Goal: Obtain resource: Download file/media

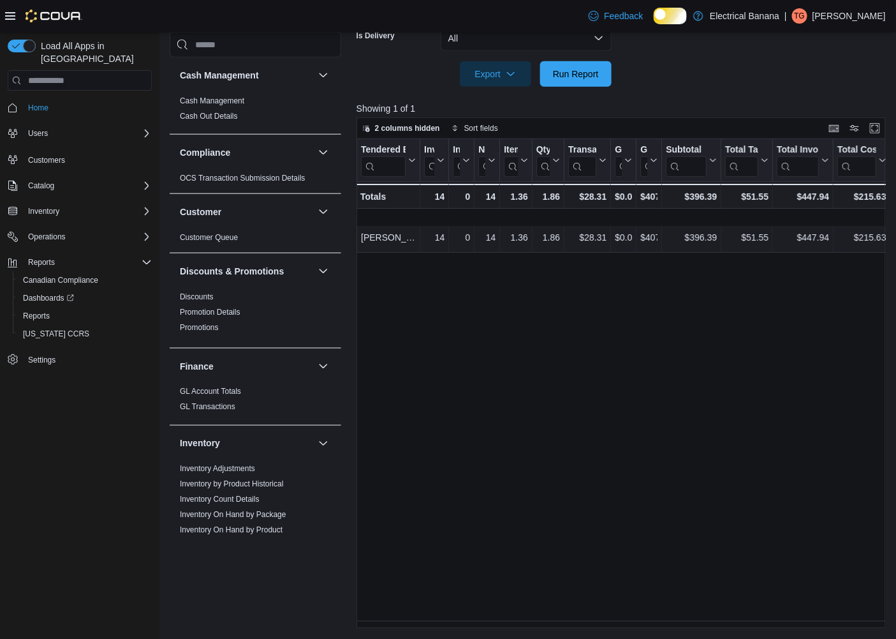
scroll to position [824, 0]
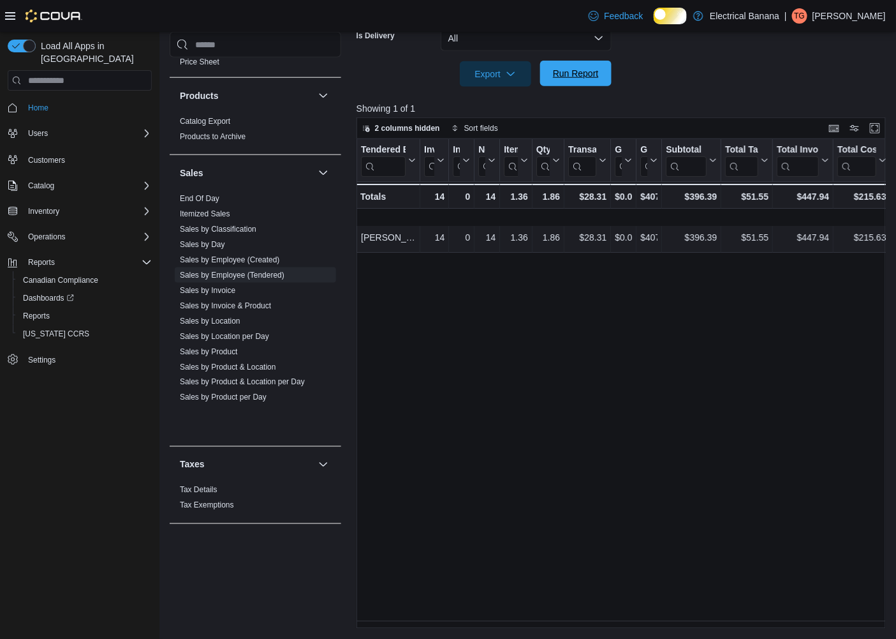
click at [568, 71] on span "Run Report" at bounding box center [576, 73] width 46 height 13
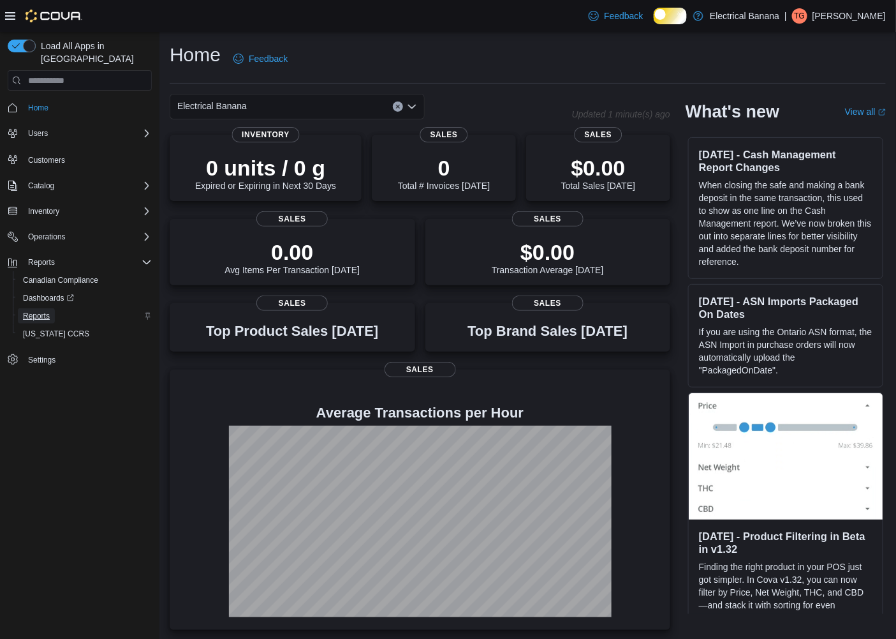
click at [49, 311] on span "Reports" at bounding box center [36, 316] width 27 height 10
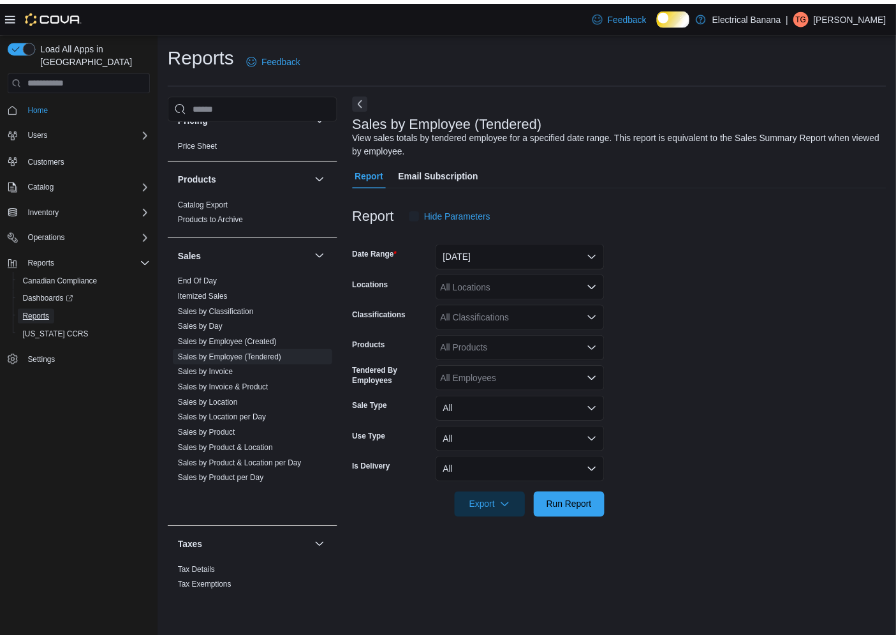
scroll to position [824, 0]
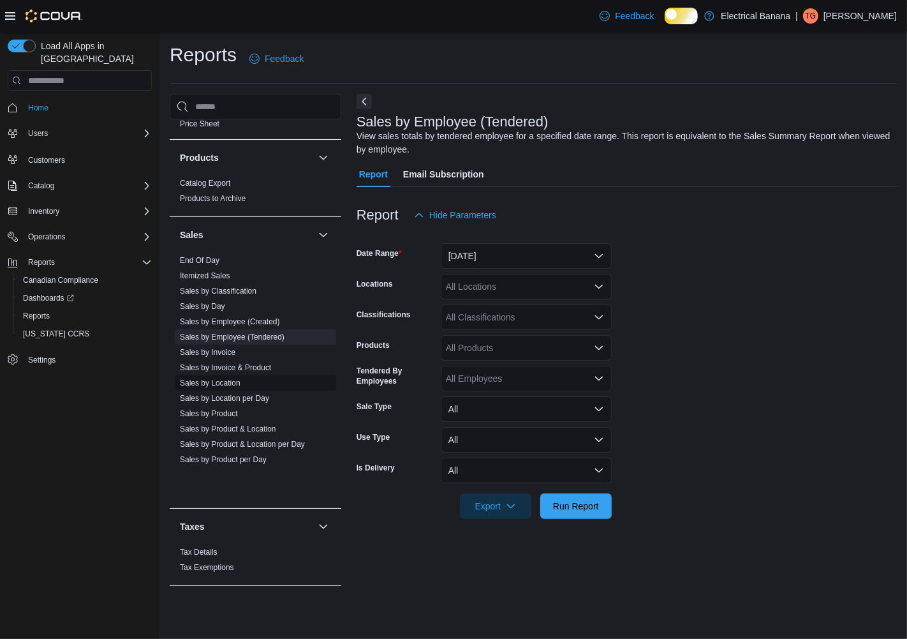
click at [232, 387] on link "Sales by Location" at bounding box center [210, 382] width 61 height 9
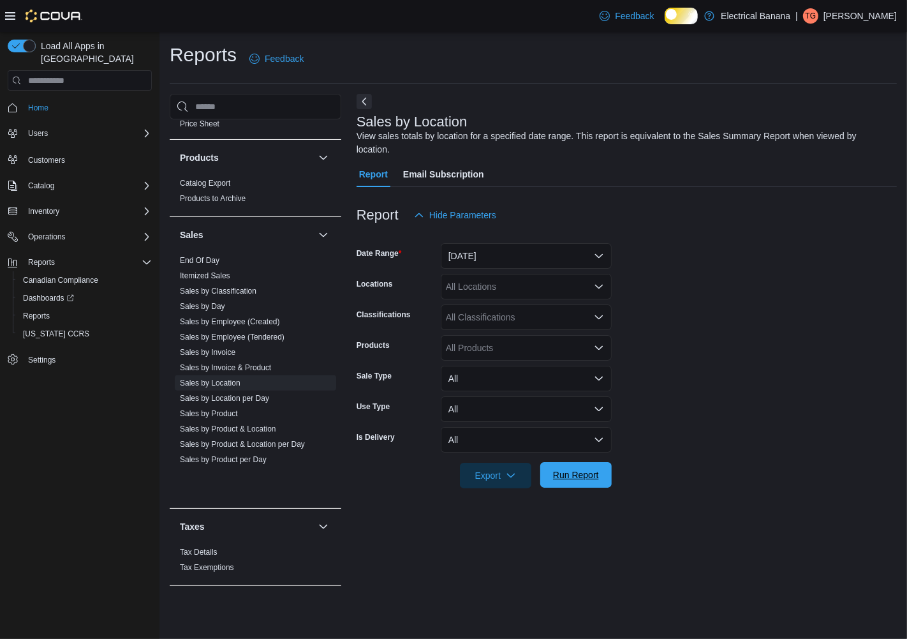
click at [577, 481] on span "Run Report" at bounding box center [576, 474] width 46 height 13
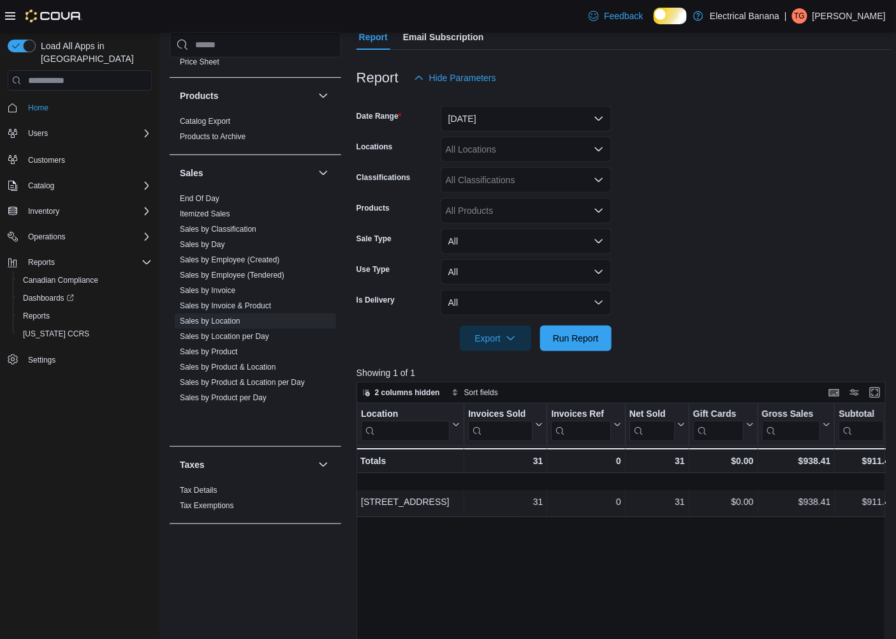
scroll to position [142, 0]
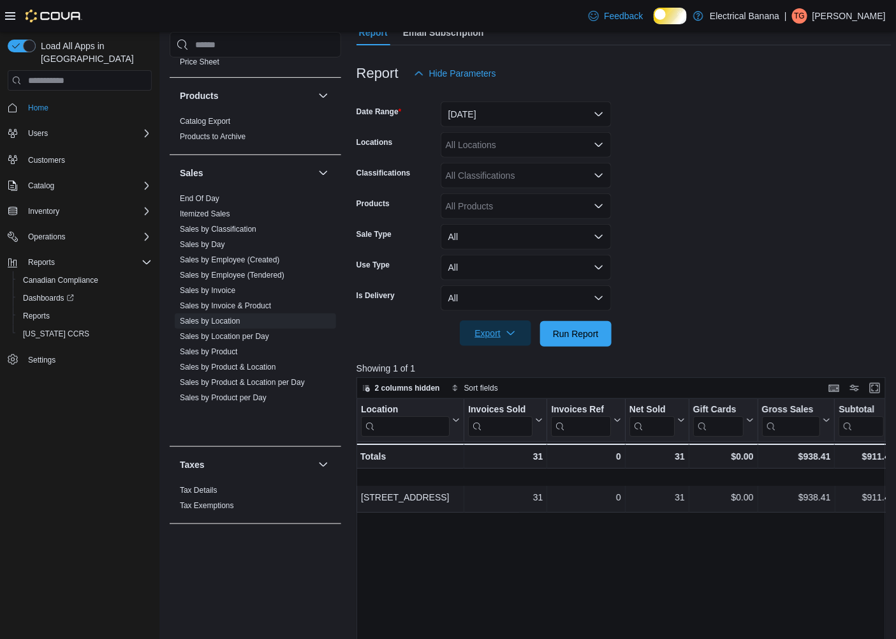
click at [487, 342] on span "Export" at bounding box center [496, 333] width 56 height 26
click at [493, 372] on span "Export to Excel" at bounding box center [488, 369] width 57 height 10
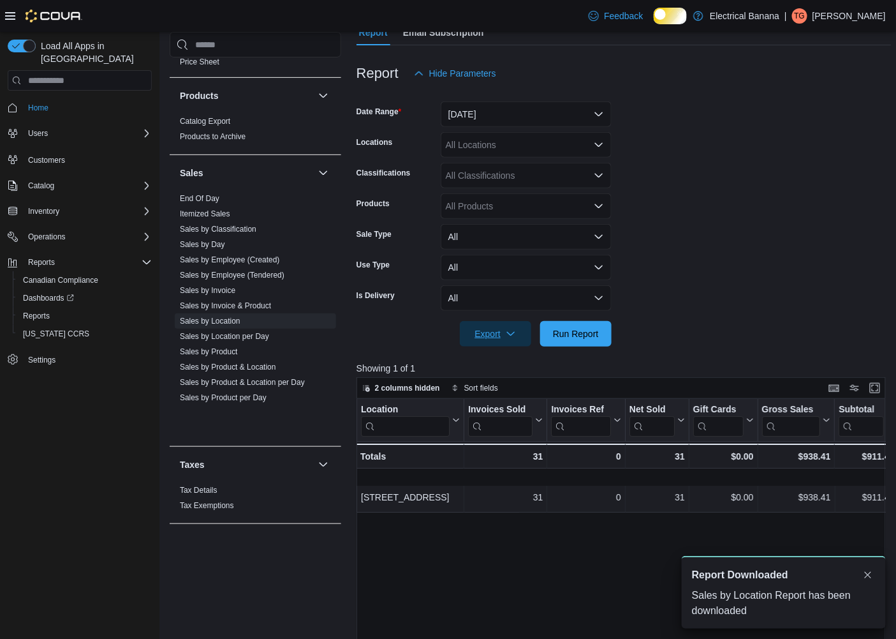
scroll to position [0, 0]
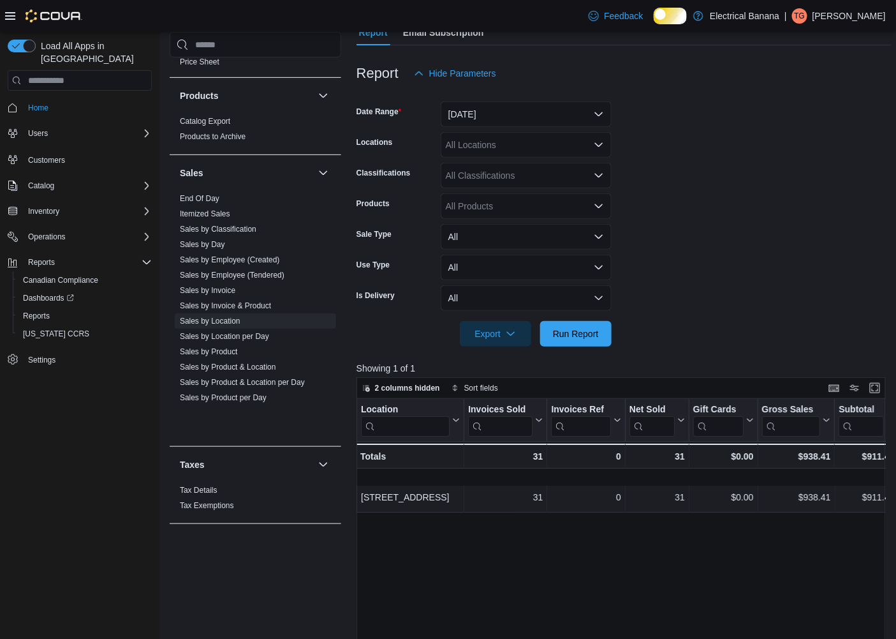
click at [775, 101] on div at bounding box center [624, 93] width 535 height 15
